Goal: Navigation & Orientation: Understand site structure

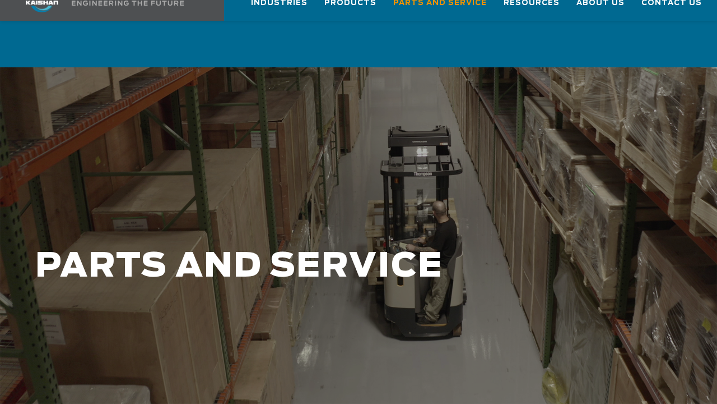
scroll to position [56, 0]
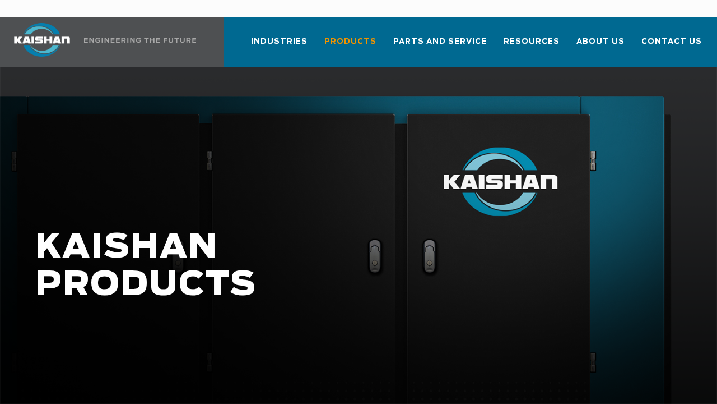
scroll to position [56, 0]
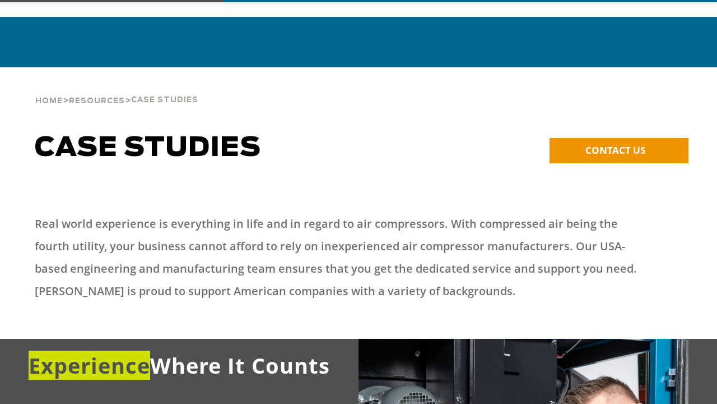
scroll to position [56, 0]
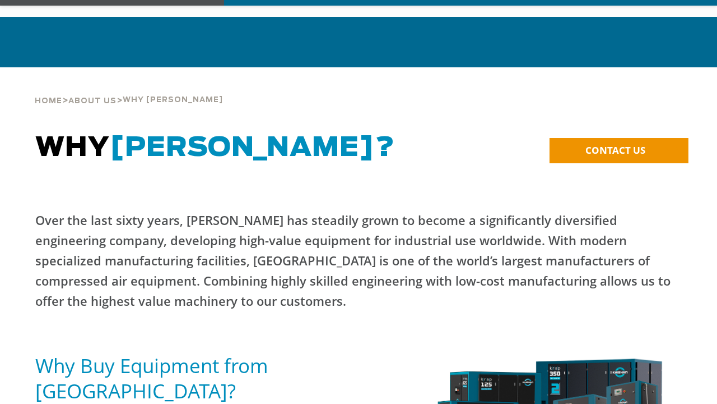
scroll to position [56, 0]
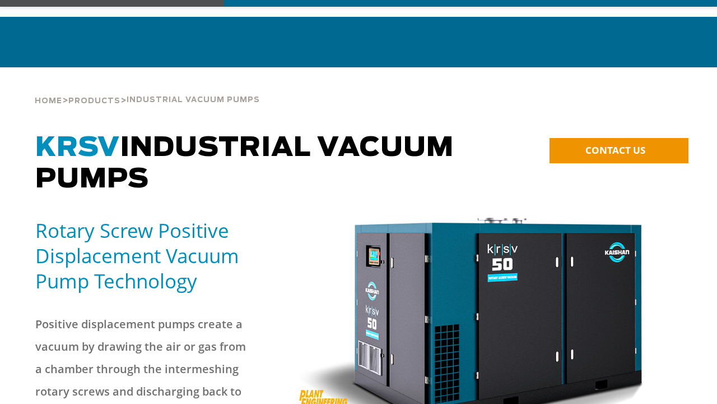
scroll to position [56, 0]
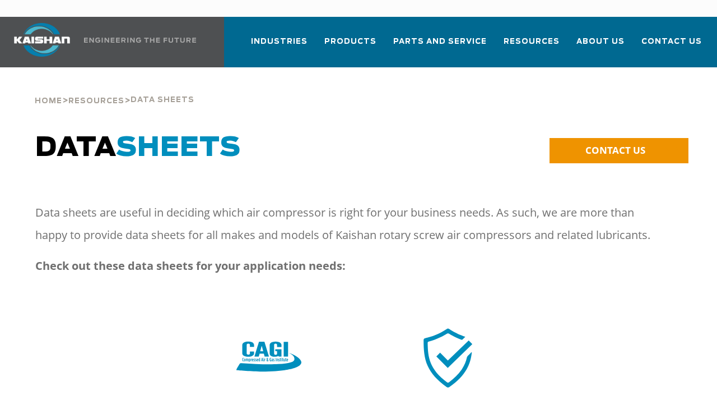
scroll to position [56, 0]
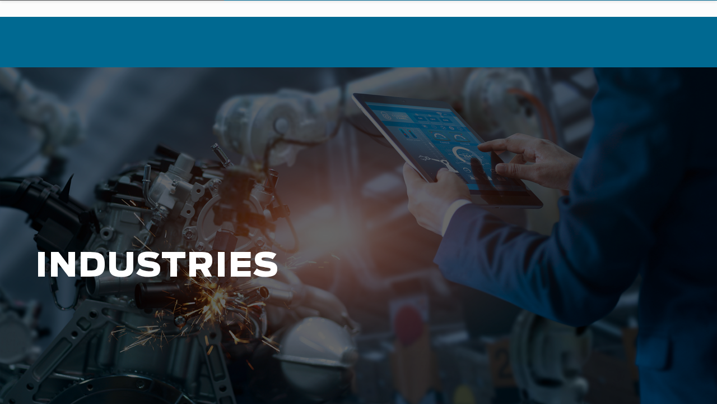
scroll to position [56, 0]
